Goal: Task Accomplishment & Management: Manage account settings

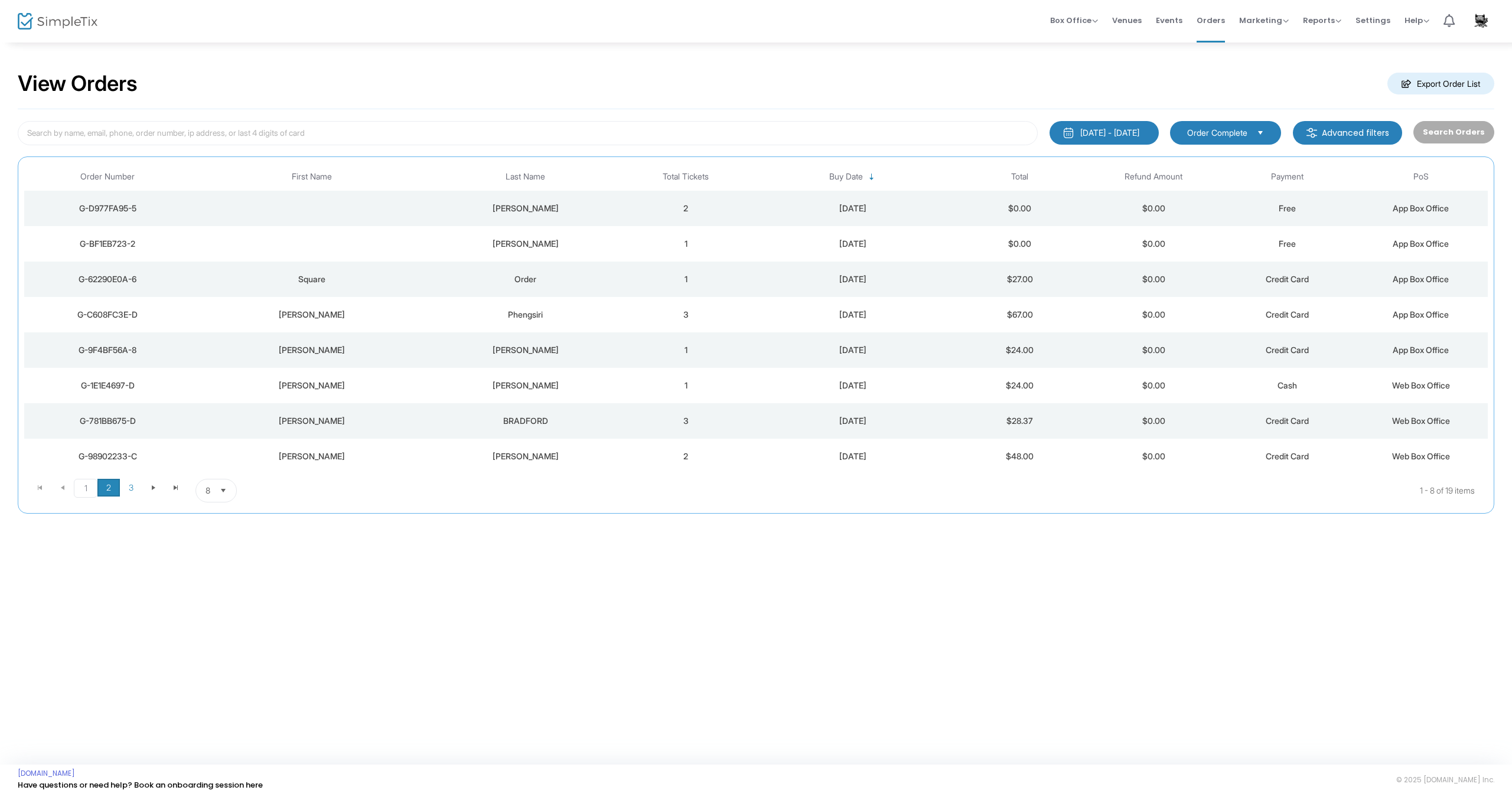
click at [108, 492] on span "2" at bounding box center [108, 488] width 23 height 18
click at [509, 316] on div "Perry" at bounding box center [525, 314] width 181 height 12
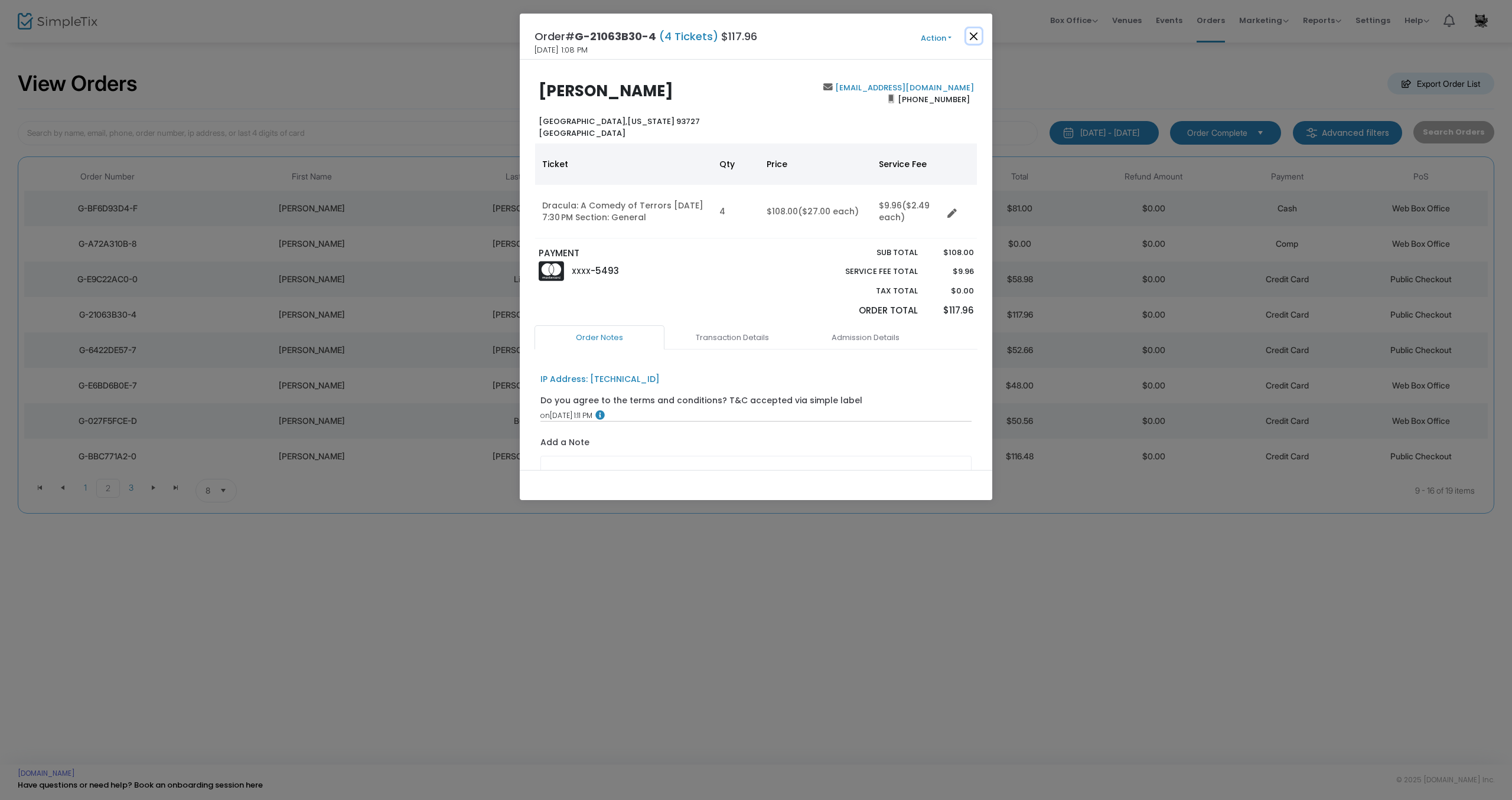
click at [974, 35] on button "Close" at bounding box center [973, 36] width 15 height 15
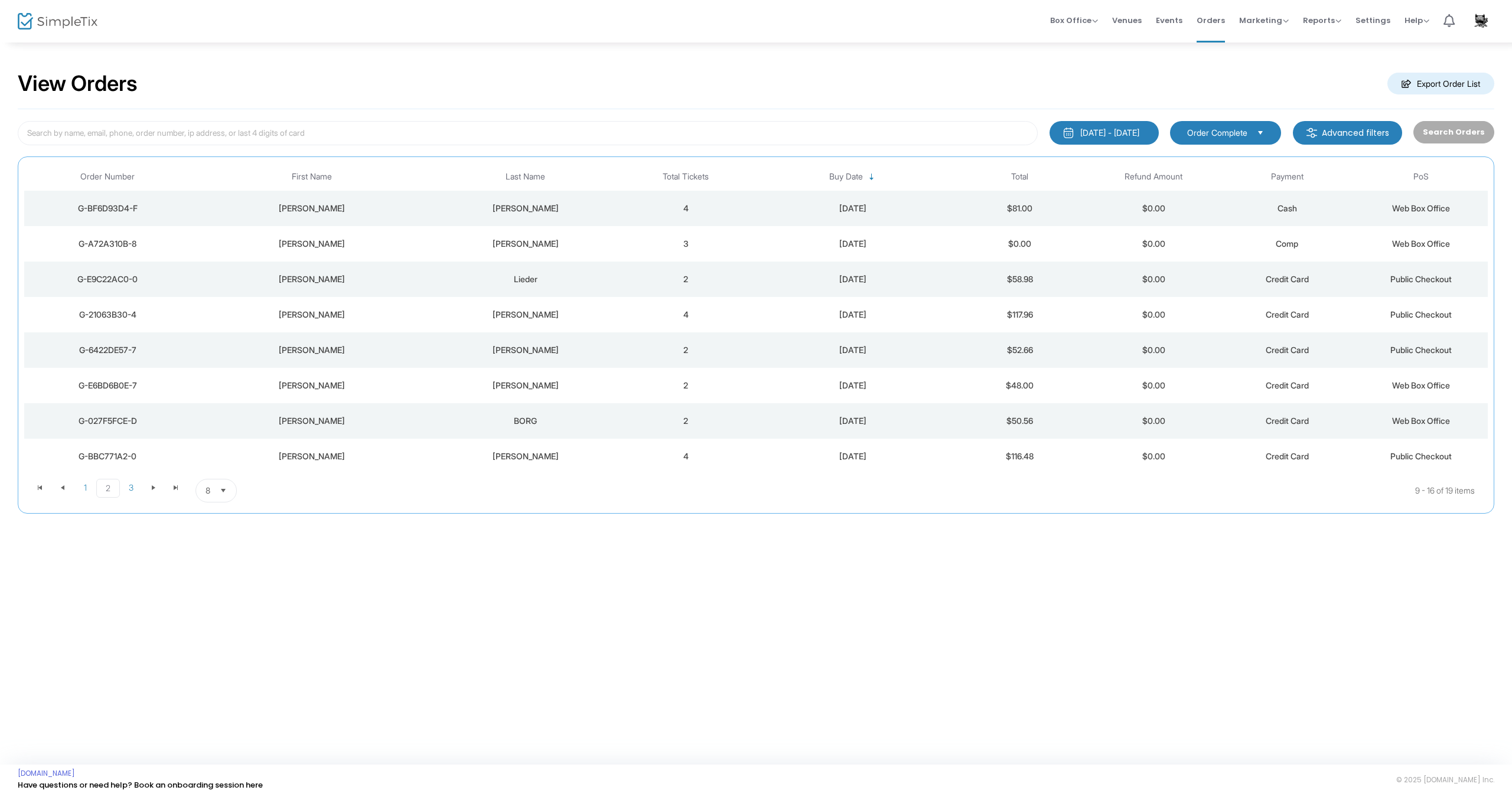
click at [547, 456] on div "Hollingsworth Hornor" at bounding box center [525, 456] width 181 height 12
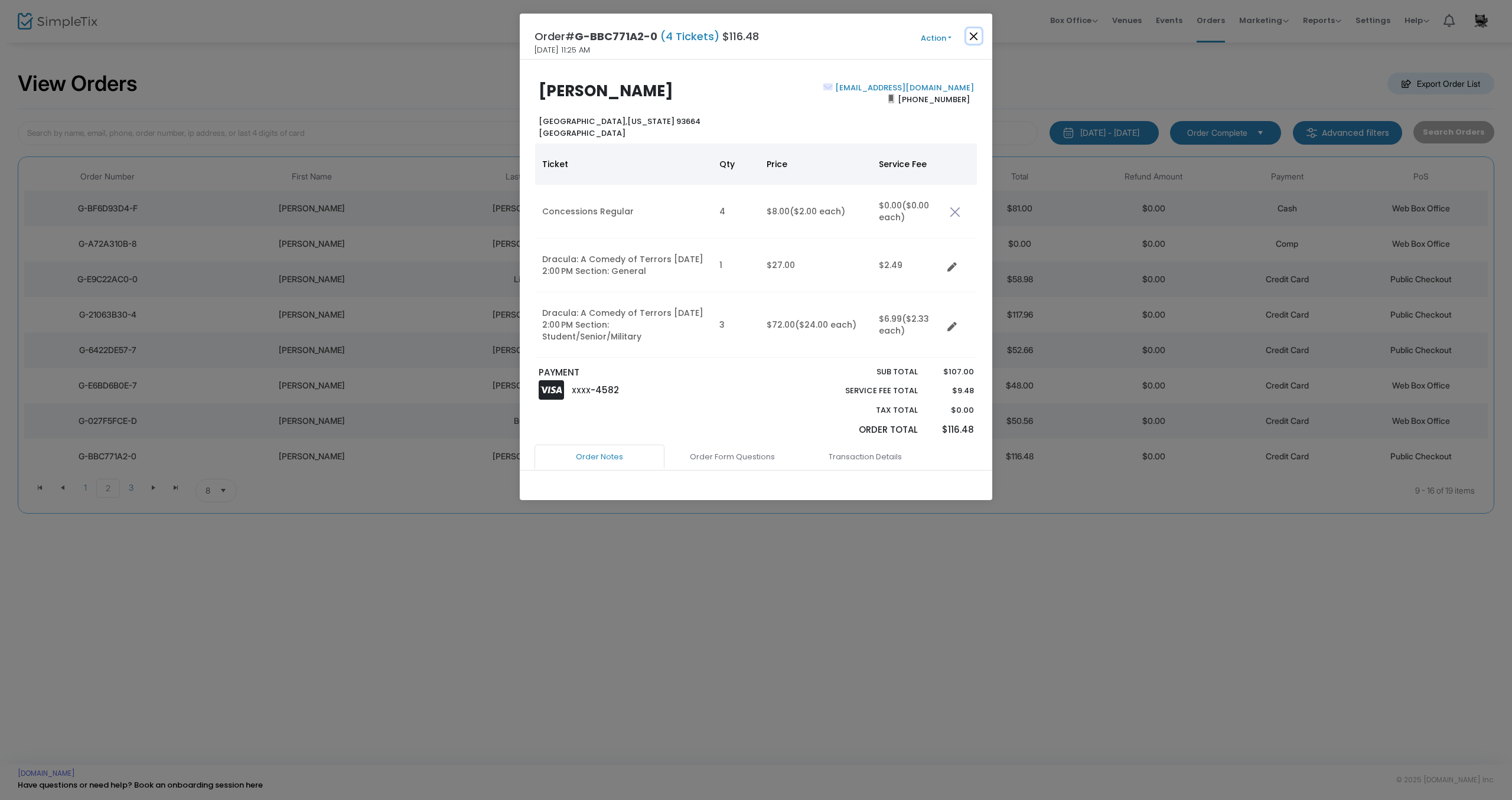
click at [975, 38] on button "Close" at bounding box center [973, 36] width 15 height 15
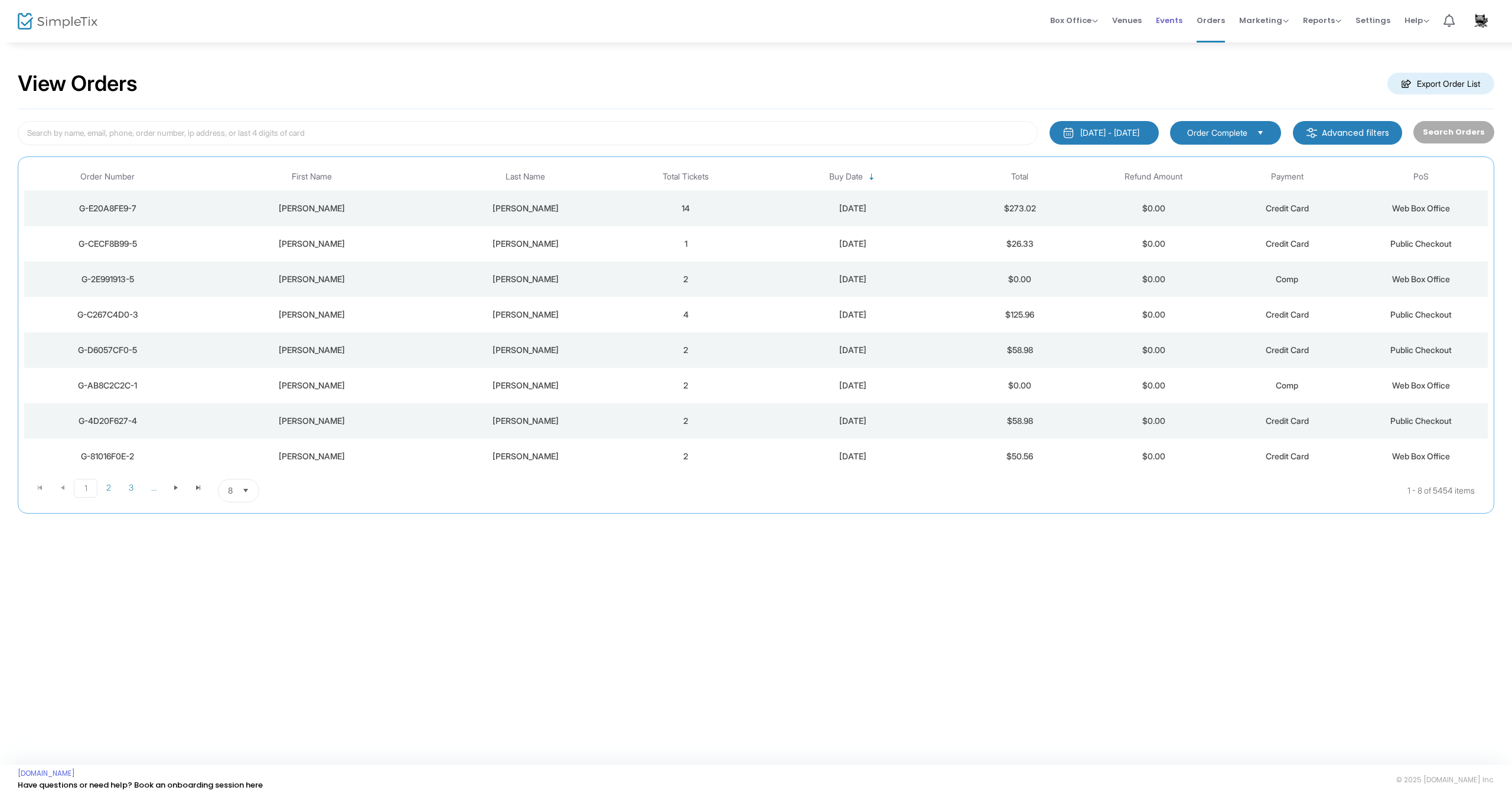
click at [1177, 23] on span "Events" at bounding box center [1169, 21] width 27 height 30
click at [427, 381] on div "[PERSON_NAME]" at bounding box center [311, 386] width 235 height 12
